Goal: Task Accomplishment & Management: Complete application form

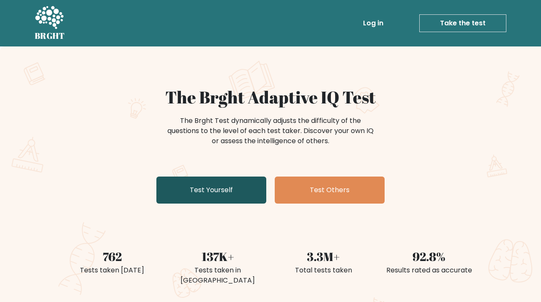
click at [234, 189] on link "Test Yourself" at bounding box center [211, 190] width 110 height 27
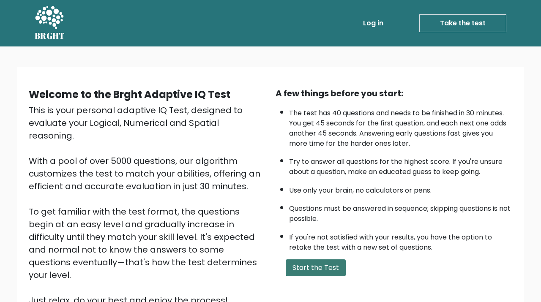
click at [314, 275] on button "Start the Test" at bounding box center [316, 268] width 60 height 17
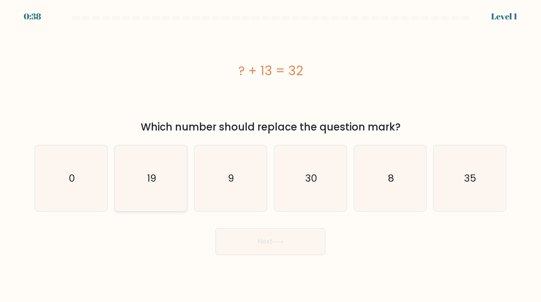
click at [160, 178] on icon "19" at bounding box center [151, 178] width 66 height 66
click at [271, 156] on input "b. 19" at bounding box center [271, 153] width 0 height 4
radio input "true"
click at [277, 245] on button "Next" at bounding box center [271, 241] width 110 height 27
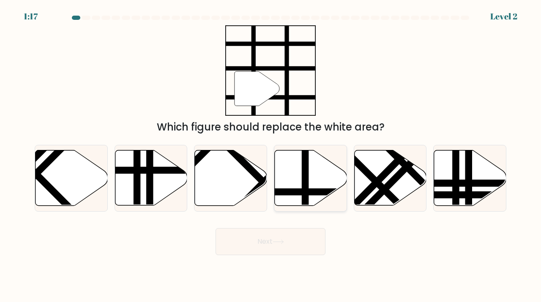
click at [312, 178] on icon at bounding box center [311, 178] width 72 height 55
click at [271, 156] on input "d." at bounding box center [271, 153] width 0 height 4
radio input "true"
click at [286, 256] on body "1:17 Level 2" at bounding box center [270, 151] width 541 height 302
click at [290, 241] on button "Next" at bounding box center [271, 241] width 110 height 27
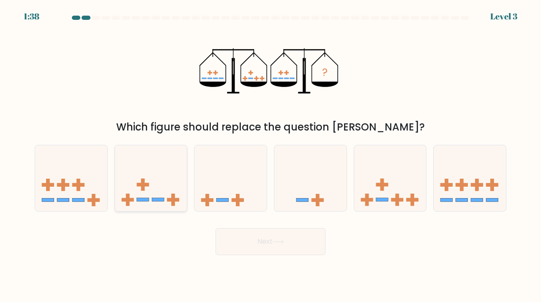
click at [162, 176] on icon at bounding box center [151, 178] width 72 height 60
click at [271, 156] on input "b." at bounding box center [271, 153] width 0 height 4
radio input "true"
click at [247, 246] on button "Next" at bounding box center [271, 241] width 110 height 27
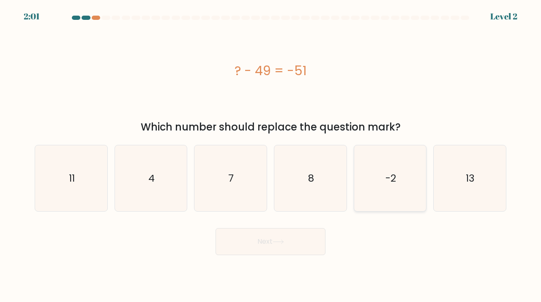
click at [381, 164] on icon "-2" at bounding box center [390, 178] width 66 height 66
click at [271, 156] on input "e. -2" at bounding box center [271, 153] width 0 height 4
radio input "true"
click at [286, 238] on button "Next" at bounding box center [271, 241] width 110 height 27
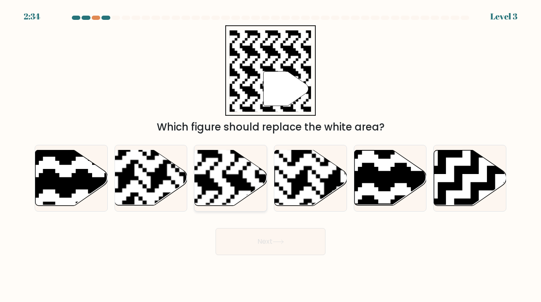
click at [239, 183] on rect at bounding box center [205, 150] width 131 height 131
click at [271, 156] on input "c." at bounding box center [271, 153] width 0 height 4
radio input "true"
click at [268, 235] on button "Next" at bounding box center [271, 241] width 110 height 27
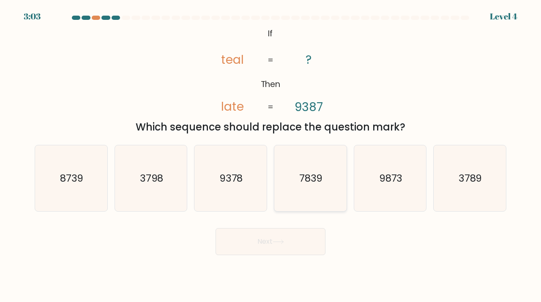
click at [313, 175] on text "7839" at bounding box center [311, 178] width 24 height 14
click at [271, 156] on input "d. 7839" at bounding box center [271, 153] width 0 height 4
radio input "true"
click at [274, 241] on button "Next" at bounding box center [271, 241] width 110 height 27
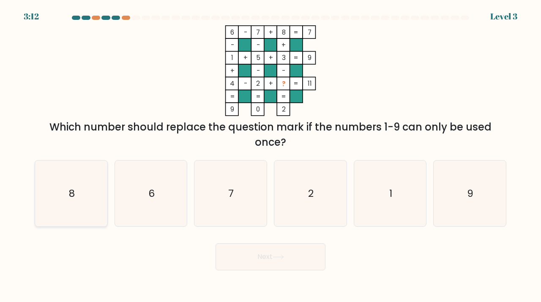
click at [51, 186] on icon "8" at bounding box center [71, 194] width 66 height 66
click at [271, 156] on input "a. 8" at bounding box center [271, 153] width 0 height 4
radio input "true"
click at [270, 264] on button "Next" at bounding box center [271, 257] width 110 height 27
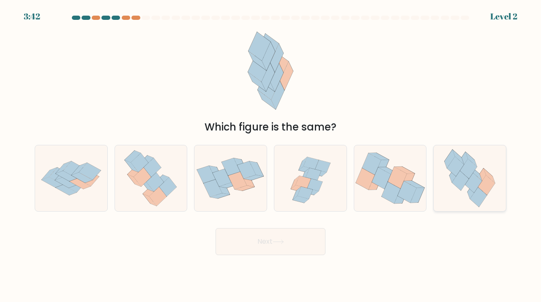
click at [472, 186] on icon at bounding box center [473, 183] width 17 height 20
click at [271, 156] on input "f." at bounding box center [271, 153] width 0 height 4
radio input "true"
click at [294, 235] on button "Next" at bounding box center [271, 241] width 110 height 27
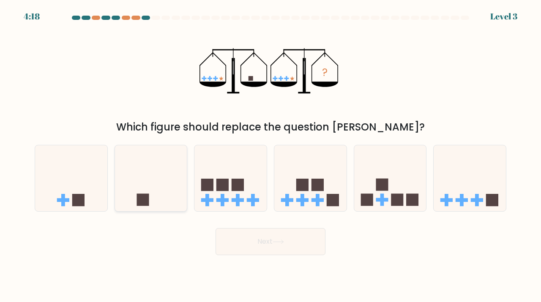
click at [172, 183] on icon at bounding box center [151, 178] width 72 height 60
click at [271, 156] on input "b." at bounding box center [271, 153] width 0 height 4
radio input "true"
click at [292, 247] on button "Next" at bounding box center [271, 241] width 110 height 27
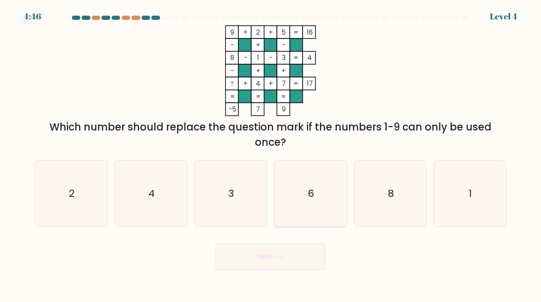
click at [317, 181] on icon "6" at bounding box center [310, 194] width 66 height 66
click at [271, 156] on input "d. 6" at bounding box center [271, 153] width 0 height 4
radio input "true"
click at [294, 259] on button "Next" at bounding box center [271, 257] width 110 height 27
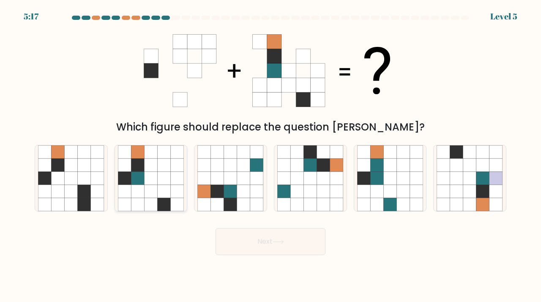
click at [171, 200] on icon at bounding box center [177, 204] width 13 height 13
click at [271, 156] on input "b." at bounding box center [271, 153] width 0 height 4
radio input "true"
click at [289, 259] on body "5:16 Level 5" at bounding box center [270, 151] width 541 height 302
click at [285, 250] on button "Next" at bounding box center [271, 241] width 110 height 27
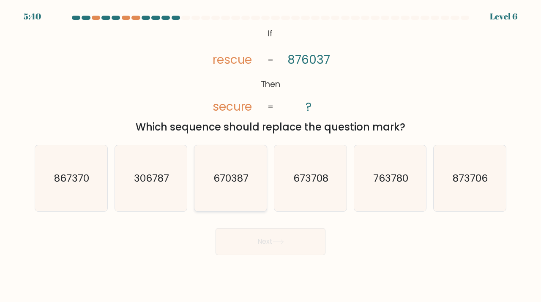
click at [247, 178] on text "670387" at bounding box center [231, 178] width 35 height 14
click at [271, 156] on input "c. 670387" at bounding box center [271, 153] width 0 height 4
radio input "true"
click at [283, 236] on button "Next" at bounding box center [271, 241] width 110 height 27
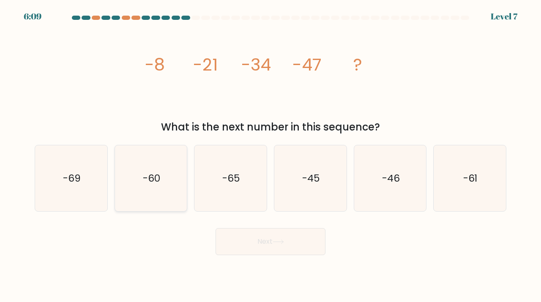
click at [175, 173] on icon "-60" at bounding box center [151, 178] width 66 height 66
click at [271, 156] on input "b. -60" at bounding box center [271, 153] width 0 height 4
radio input "true"
click at [254, 236] on button "Next" at bounding box center [271, 241] width 110 height 27
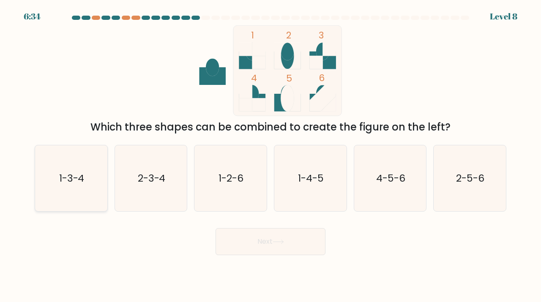
click at [79, 192] on icon "1-3-4" at bounding box center [71, 178] width 66 height 66
click at [271, 156] on input "a. 1-3-4" at bounding box center [271, 153] width 0 height 4
radio input "true"
click at [246, 250] on button "Next" at bounding box center [271, 241] width 110 height 27
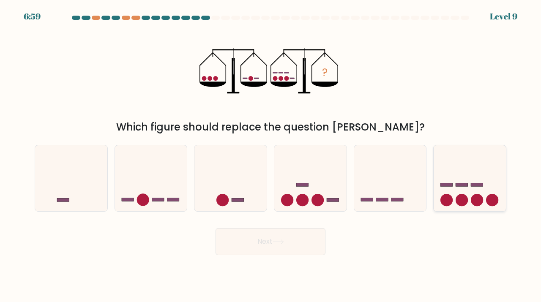
click at [466, 189] on icon at bounding box center [470, 178] width 72 height 60
click at [271, 156] on input "f." at bounding box center [271, 153] width 0 height 4
radio input "true"
click at [314, 184] on icon at bounding box center [310, 178] width 72 height 60
click at [271, 156] on input "d." at bounding box center [271, 153] width 0 height 4
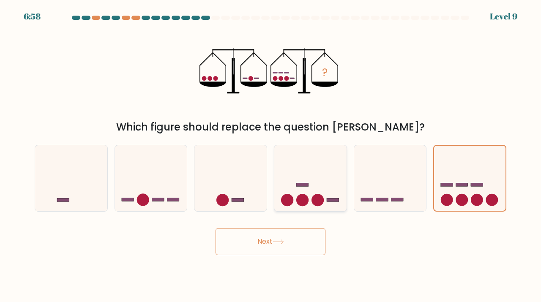
radio input "true"
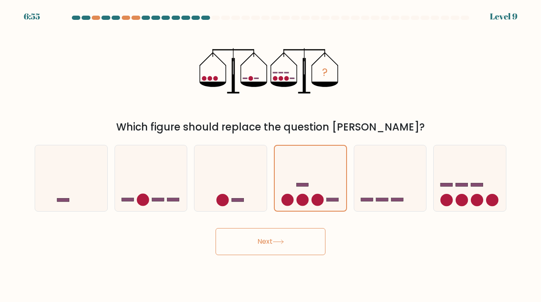
click at [277, 235] on button "Next" at bounding box center [271, 241] width 110 height 27
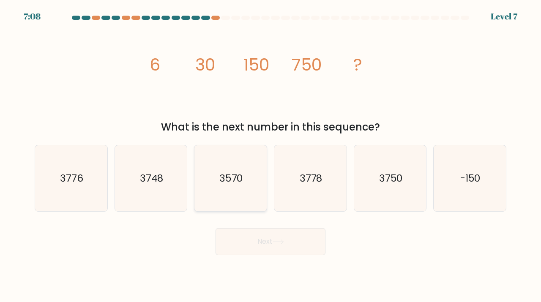
click at [223, 167] on icon "3570" at bounding box center [230, 178] width 66 height 66
click at [271, 156] on input "c. 3570" at bounding box center [271, 153] width 0 height 4
radio input "true"
click at [259, 241] on button "Next" at bounding box center [271, 241] width 110 height 27
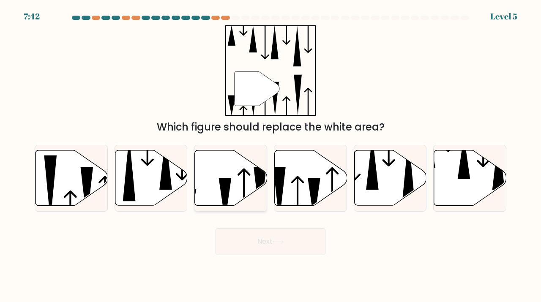
click at [217, 178] on icon at bounding box center [231, 178] width 72 height 55
click at [271, 156] on input "c." at bounding box center [271, 153] width 0 height 4
radio input "true"
click at [252, 235] on button "Next" at bounding box center [271, 241] width 110 height 27
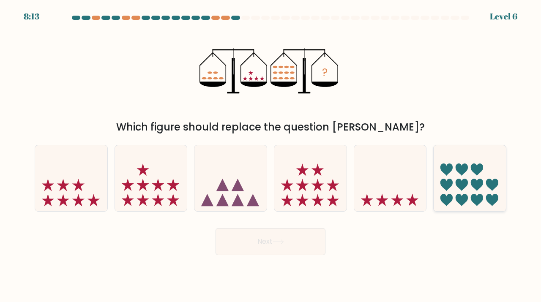
click at [477, 185] on icon at bounding box center [477, 185] width 12 height 12
click at [271, 156] on input "f." at bounding box center [271, 153] width 0 height 4
radio input "true"
click at [316, 228] on button "Next" at bounding box center [271, 241] width 110 height 27
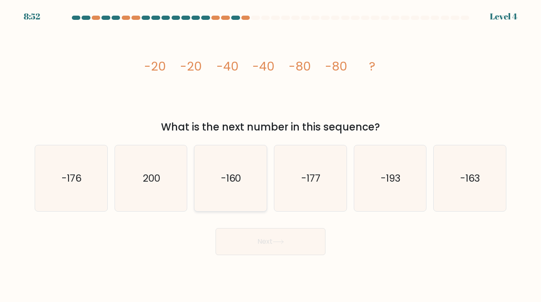
click at [238, 165] on icon "-160" at bounding box center [230, 178] width 66 height 66
click at [271, 156] on input "c. -160" at bounding box center [271, 153] width 0 height 4
radio input "true"
click at [266, 246] on button "Next" at bounding box center [271, 241] width 110 height 27
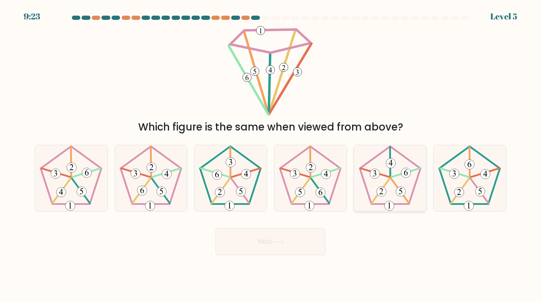
click at [381, 186] on icon at bounding box center [390, 178] width 66 height 66
click at [271, 156] on input "e." at bounding box center [271, 153] width 0 height 4
radio input "true"
click at [330, 221] on form at bounding box center [270, 136] width 541 height 240
click at [315, 238] on button "Next" at bounding box center [271, 241] width 110 height 27
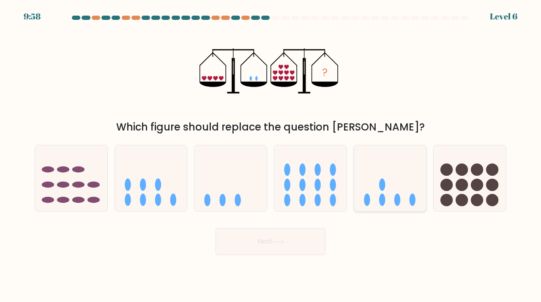
click at [391, 197] on icon at bounding box center [390, 178] width 72 height 60
click at [271, 156] on input "e." at bounding box center [271, 153] width 0 height 4
radio input "true"
click at [288, 251] on button "Next" at bounding box center [271, 241] width 110 height 27
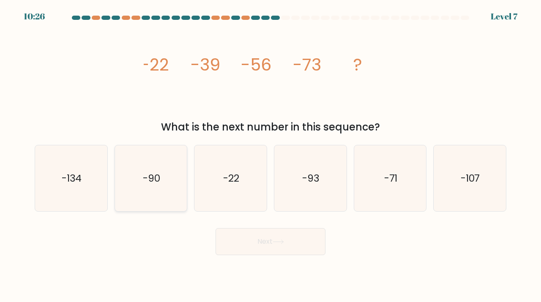
click at [159, 177] on text "-90" at bounding box center [151, 178] width 17 height 14
click at [271, 156] on input "b. -90" at bounding box center [271, 153] width 0 height 4
radio input "true"
click at [219, 222] on div "Next" at bounding box center [271, 238] width 482 height 33
click at [227, 244] on button "Next" at bounding box center [271, 241] width 110 height 27
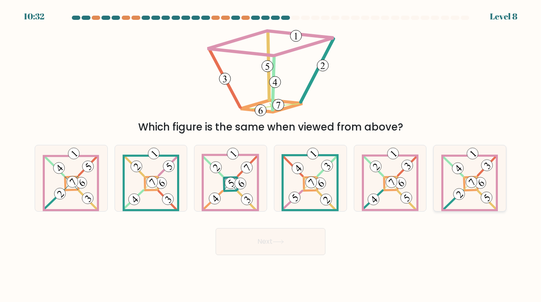
click at [463, 188] on icon at bounding box center [469, 178] width 57 height 66
click at [271, 156] on input "f." at bounding box center [271, 153] width 0 height 4
radio input "true"
click at [303, 246] on button "Next" at bounding box center [271, 241] width 110 height 27
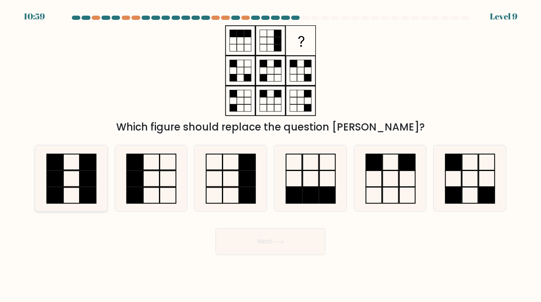
click at [79, 171] on rect at bounding box center [71, 179] width 16 height 16
click at [271, 156] on input "a." at bounding box center [271, 153] width 0 height 4
radio input "true"
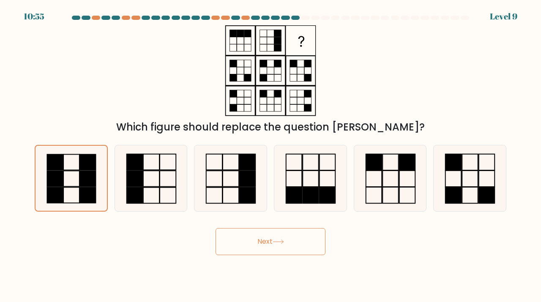
drag, startPoint x: 256, startPoint y: 238, endPoint x: 142, endPoint y: 252, distance: 115.4
click at [142, 252] on div "Next" at bounding box center [271, 238] width 482 height 33
click at [476, 187] on rect at bounding box center [471, 195] width 16 height 16
click at [271, 156] on input "f." at bounding box center [271, 153] width 0 height 4
radio input "true"
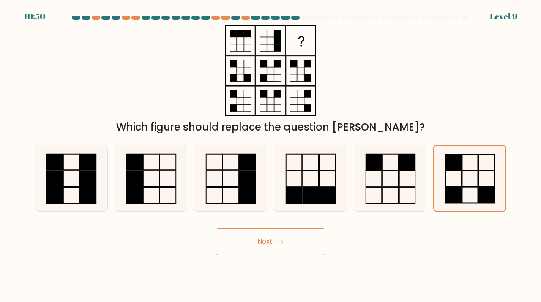
click at [287, 244] on button "Next" at bounding box center [271, 241] width 110 height 27
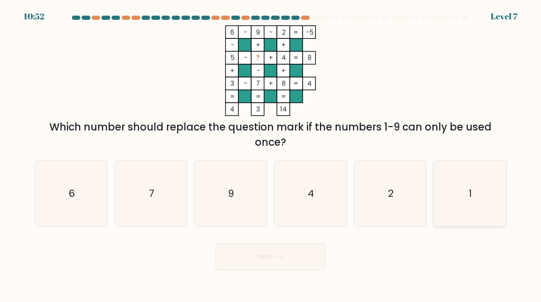
click at [467, 204] on icon "1" at bounding box center [470, 194] width 66 height 66
click at [271, 156] on input "f. 1" at bounding box center [271, 153] width 0 height 4
radio input "true"
click at [290, 263] on button "Next" at bounding box center [271, 257] width 110 height 27
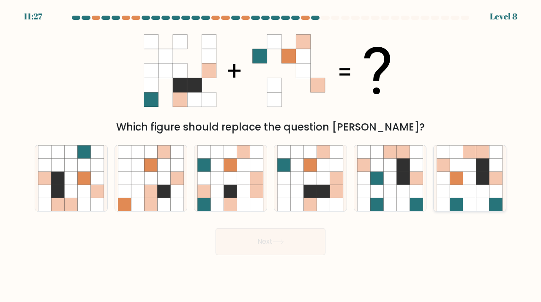
click at [463, 195] on icon at bounding box center [469, 191] width 13 height 13
click at [271, 156] on input "f." at bounding box center [271, 153] width 0 height 4
radio input "true"
click at [287, 243] on button "Next" at bounding box center [271, 241] width 110 height 27
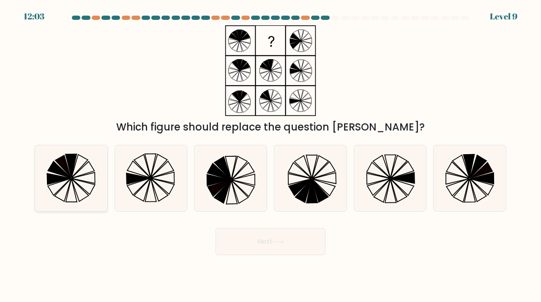
click at [79, 175] on icon at bounding box center [82, 170] width 23 height 17
click at [271, 156] on input "a." at bounding box center [271, 153] width 0 height 4
radio input "true"
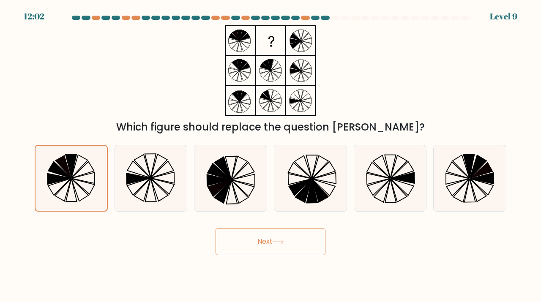
click at [243, 237] on button "Next" at bounding box center [271, 241] width 110 height 27
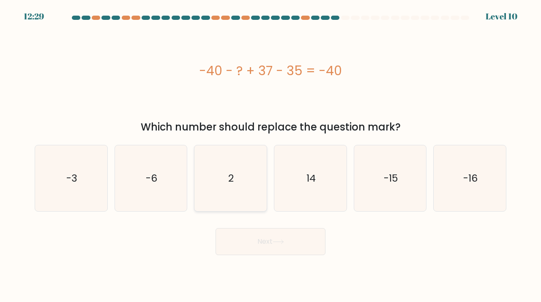
click at [250, 176] on icon "2" at bounding box center [230, 178] width 66 height 66
click at [271, 156] on input "c. 2" at bounding box center [271, 153] width 0 height 4
radio input "true"
click at [275, 241] on icon at bounding box center [278, 242] width 11 height 5
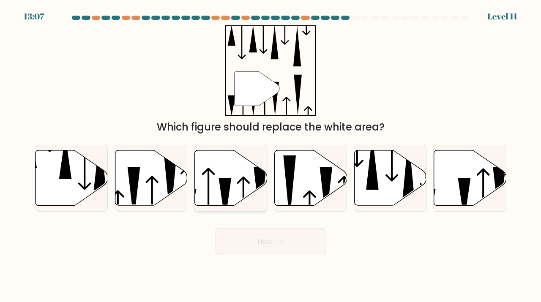
click at [250, 180] on icon at bounding box center [231, 178] width 72 height 55
click at [271, 156] on input "c." at bounding box center [271, 153] width 0 height 4
radio input "true"
click at [270, 241] on button "Next" at bounding box center [271, 241] width 110 height 27
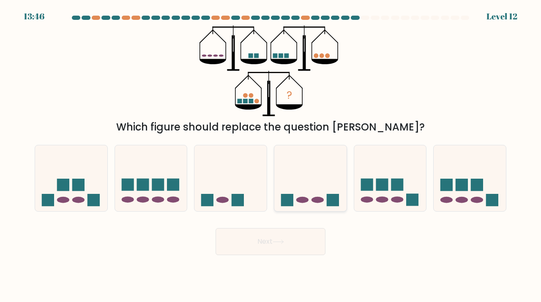
click at [290, 162] on icon at bounding box center [310, 178] width 72 height 60
click at [271, 156] on input "d." at bounding box center [271, 153] width 0 height 4
radio input "true"
click at [278, 244] on button "Next" at bounding box center [271, 241] width 110 height 27
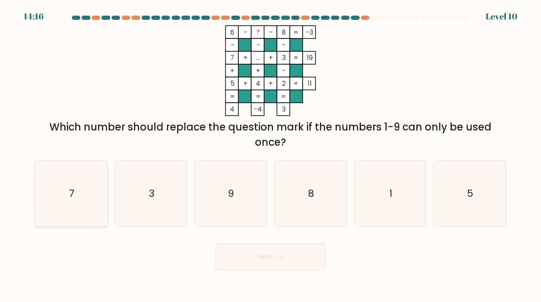
click at [80, 188] on icon "7" at bounding box center [71, 194] width 66 height 66
click at [271, 156] on input "a. 7" at bounding box center [271, 153] width 0 height 4
radio input "true"
click at [236, 260] on button "Next" at bounding box center [271, 257] width 110 height 27
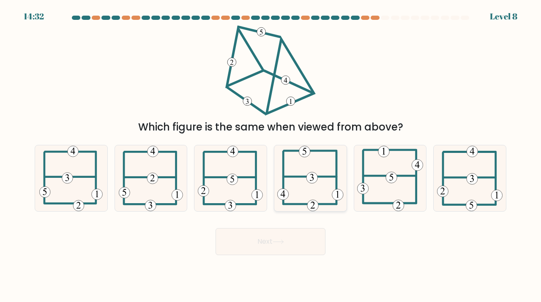
click at [310, 161] on icon at bounding box center [310, 178] width 66 height 66
click at [271, 156] on input "d." at bounding box center [271, 153] width 0 height 4
radio input "true"
click at [278, 244] on button "Next" at bounding box center [271, 241] width 110 height 27
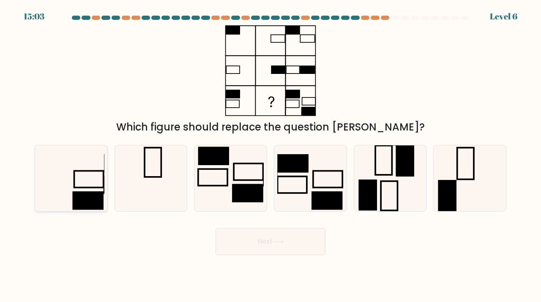
click at [95, 189] on icon at bounding box center [71, 178] width 66 height 66
click at [271, 156] on input "a." at bounding box center [271, 153] width 0 height 4
radio input "true"
click at [251, 236] on button "Next" at bounding box center [271, 241] width 110 height 27
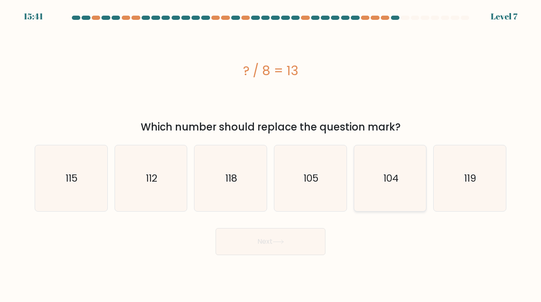
click at [405, 188] on icon "104" at bounding box center [390, 178] width 66 height 66
click at [271, 156] on input "e. 104" at bounding box center [271, 153] width 0 height 4
radio input "true"
click at [269, 242] on button "Next" at bounding box center [271, 241] width 110 height 27
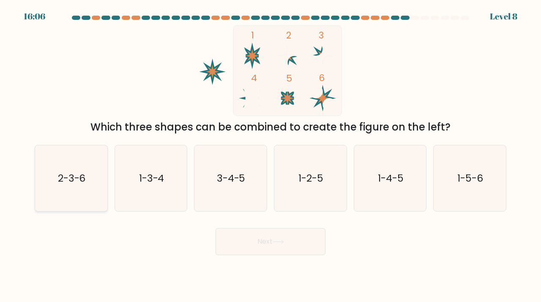
click at [80, 176] on text "2-3-6" at bounding box center [72, 178] width 28 height 14
click at [271, 156] on input "a. 2-3-6" at bounding box center [271, 153] width 0 height 4
radio input "true"
click at [264, 244] on button "Next" at bounding box center [271, 241] width 110 height 27
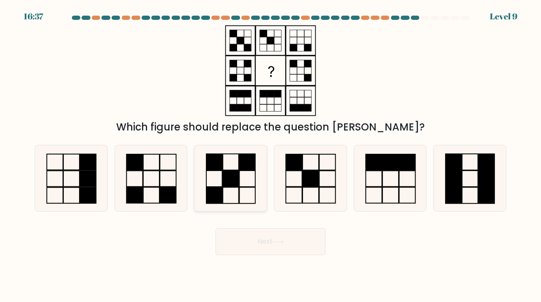
click at [233, 178] on rect at bounding box center [231, 179] width 16 height 16
click at [271, 156] on input "c." at bounding box center [271, 153] width 0 height 4
radio input "true"
click at [293, 237] on button "Next" at bounding box center [271, 241] width 110 height 27
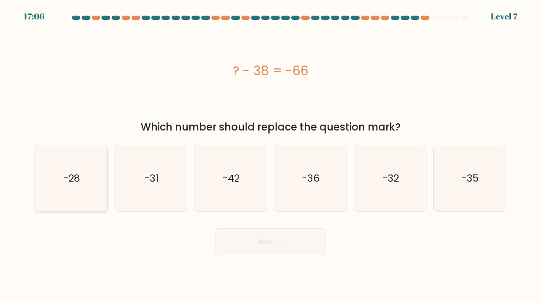
click at [87, 186] on icon "-28" at bounding box center [71, 178] width 66 height 66
click at [271, 156] on input "a. -28" at bounding box center [271, 153] width 0 height 4
radio input "true"
click at [235, 248] on button "Next" at bounding box center [271, 241] width 110 height 27
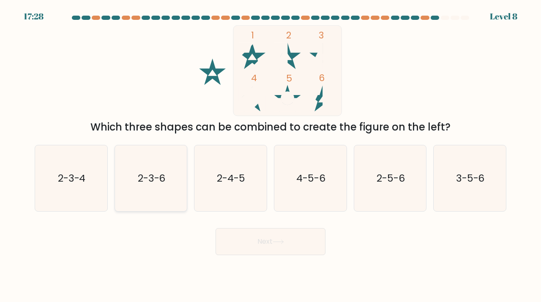
click at [166, 183] on icon "2-3-6" at bounding box center [151, 178] width 66 height 66
click at [271, 156] on input "b. 2-3-6" at bounding box center [271, 153] width 0 height 4
radio input "true"
click at [255, 230] on button "Next" at bounding box center [271, 241] width 110 height 27
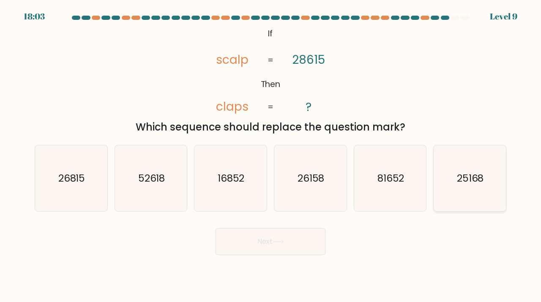
click at [449, 178] on icon "25168" at bounding box center [470, 178] width 66 height 66
click at [271, 156] on input "f. 25168" at bounding box center [271, 153] width 0 height 4
radio input "true"
click at [273, 250] on button "Next" at bounding box center [271, 241] width 110 height 27
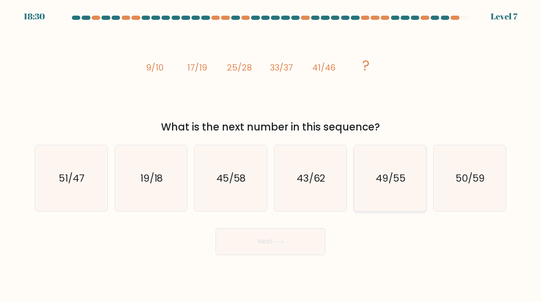
click at [395, 181] on text "49/55" at bounding box center [391, 178] width 30 height 14
click at [271, 156] on input "e. 49/55" at bounding box center [271, 153] width 0 height 4
radio input "true"
click at [312, 239] on button "Next" at bounding box center [271, 241] width 110 height 27
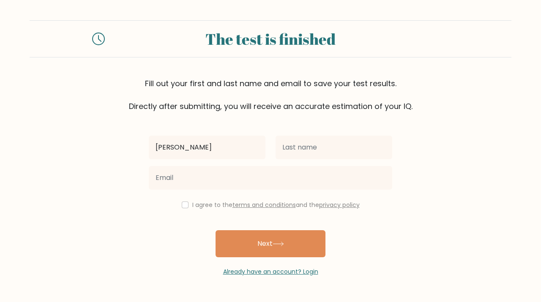
type input "Eliana"
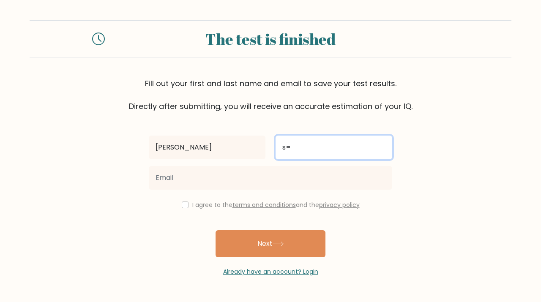
type input "s"
type input "Estrada"
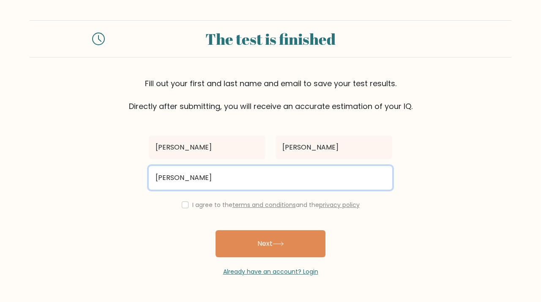
type input "elianaestradawork@gmail.com"
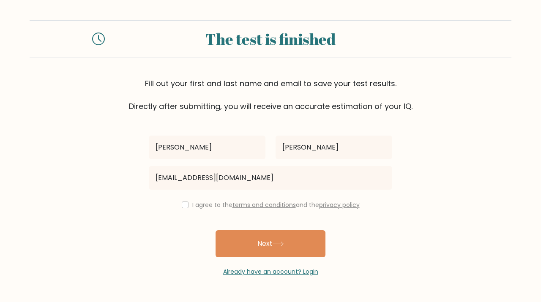
click at [188, 205] on div "I agree to the terms and conditions and the privacy policy" at bounding box center [271, 205] width 254 height 10
click at [182, 203] on input "checkbox" at bounding box center [185, 205] width 7 height 7
checkbox input "true"
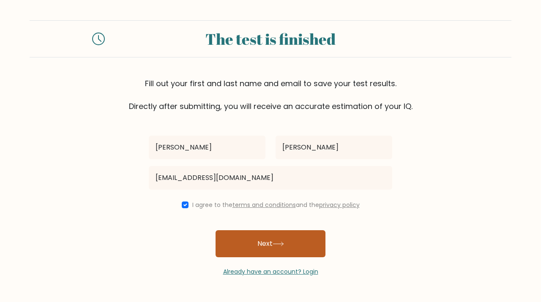
click at [235, 238] on button "Next" at bounding box center [271, 243] width 110 height 27
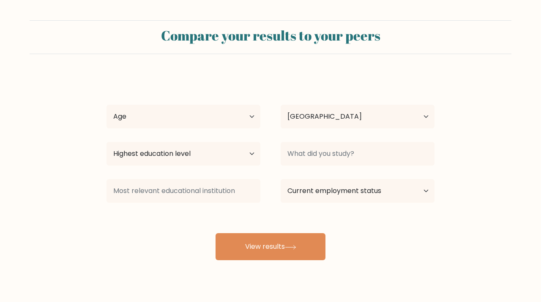
select select "US"
click at [145, 127] on select "Age Under [DEMOGRAPHIC_DATA] [DEMOGRAPHIC_DATA] [DEMOGRAPHIC_DATA] [DEMOGRAPHIC…" at bounding box center [184, 117] width 154 height 24
select select "min_18"
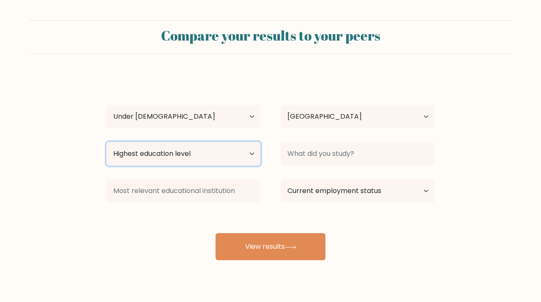
click at [163, 155] on select "Highest education level No schooling Primary Lower Secondary Upper Secondary Oc…" at bounding box center [184, 154] width 154 height 24
select select "lower_secondary"
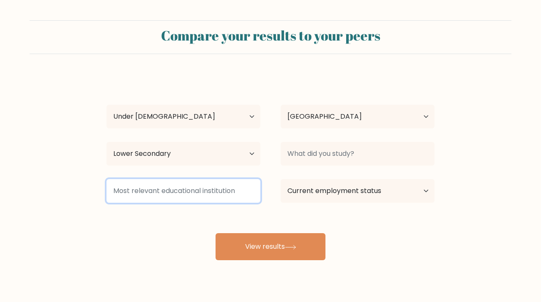
click at [161, 193] on input at bounding box center [184, 191] width 154 height 24
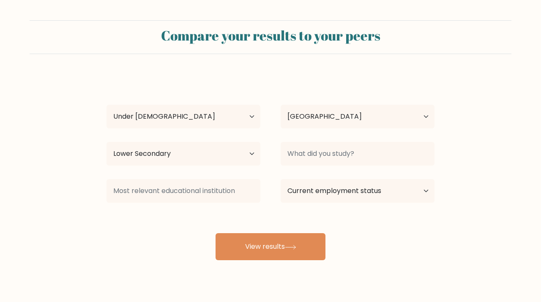
click at [316, 166] on div at bounding box center [358, 154] width 174 height 30
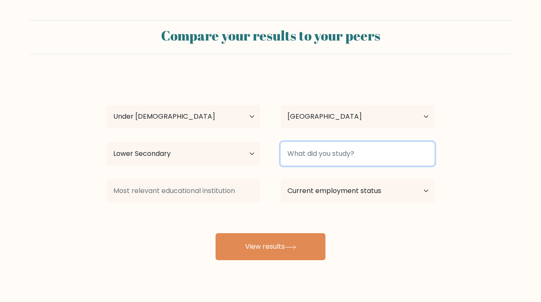
click at [318, 150] on input at bounding box center [358, 154] width 154 height 24
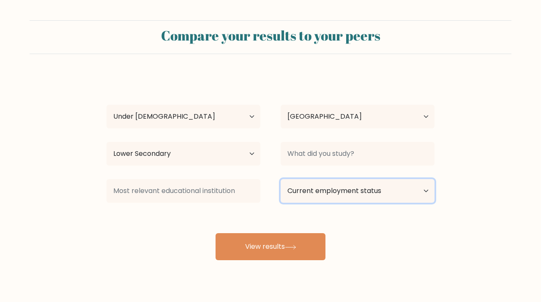
click at [326, 193] on select "Current employment status Employed Student Retired Other / prefer not to answer" at bounding box center [358, 191] width 154 height 24
select select "student"
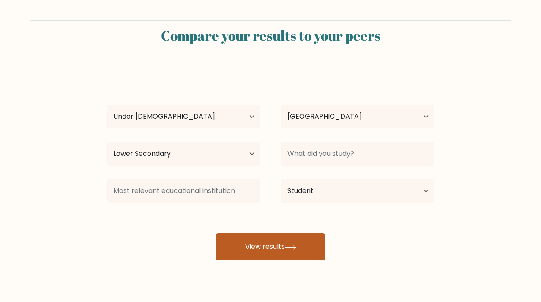
click at [292, 236] on button "View results" at bounding box center [271, 246] width 110 height 27
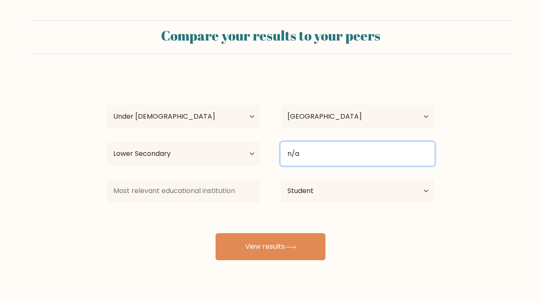
type input "n/a"
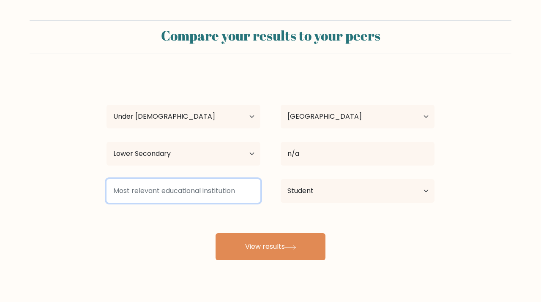
click at [216, 193] on input at bounding box center [184, 191] width 154 height 24
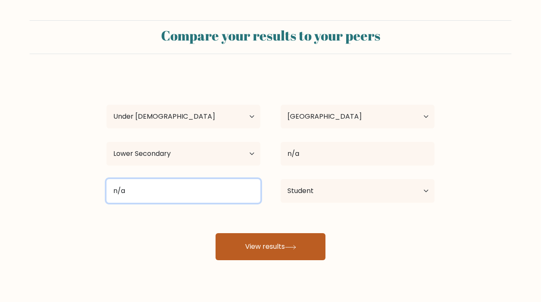
type input "n/a"
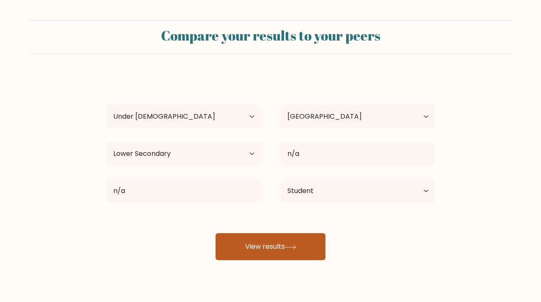
click at [246, 245] on button "View results" at bounding box center [271, 246] width 110 height 27
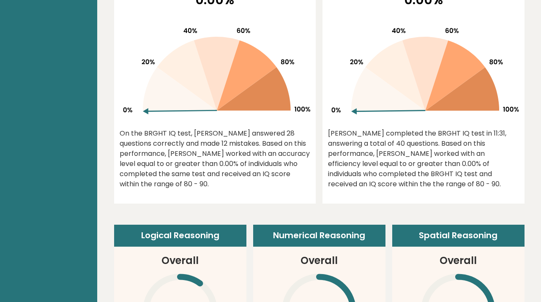
scroll to position [422, 0]
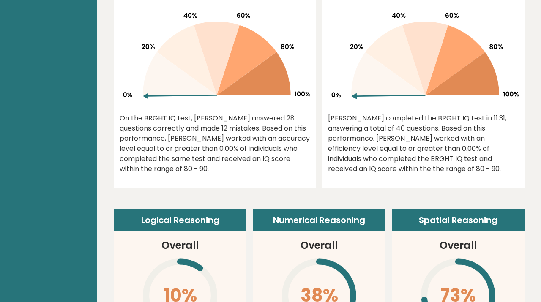
click at [264, 100] on icon at bounding box center [215, 53] width 191 height 108
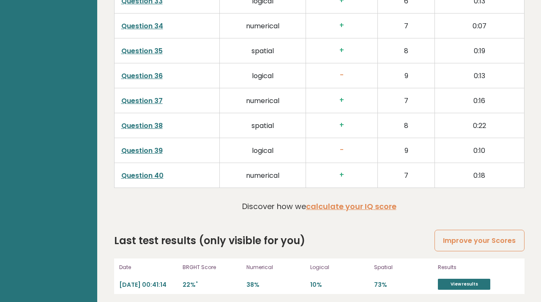
scroll to position [2163, 0]
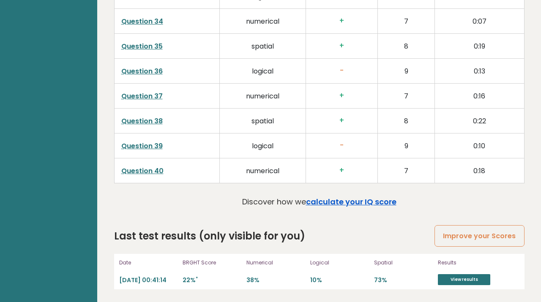
click at [315, 204] on link "calculate your IQ score" at bounding box center [351, 202] width 90 height 11
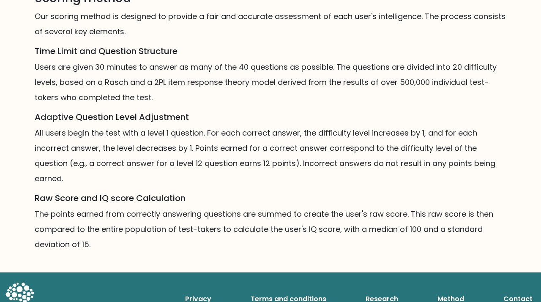
scroll to position [602, 0]
